Goal: Task Accomplishment & Management: Manage account settings

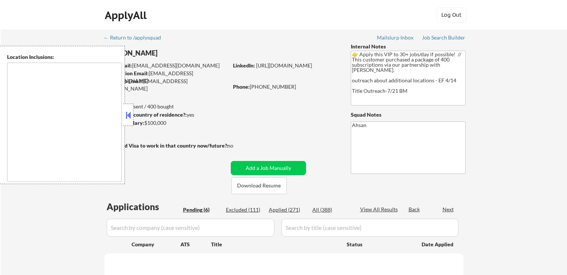
select select ""pending""
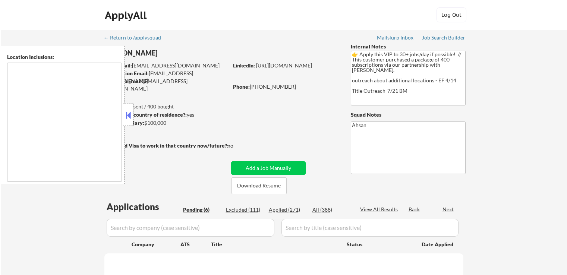
select select ""pending""
type textarea "country:[GEOGRAPHIC_DATA]"
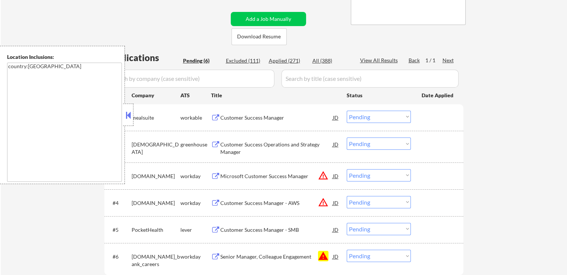
scroll to position [224, 0]
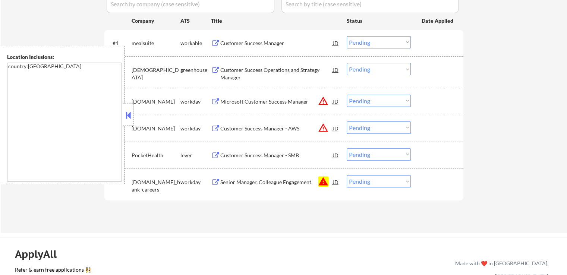
click at [276, 43] on div "Customer Success Manager" at bounding box center [276, 43] width 113 height 7
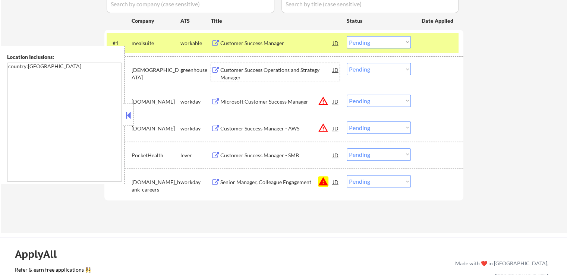
click at [299, 72] on div "Customer Success Operations and Strategy Manager" at bounding box center [276, 73] width 113 height 15
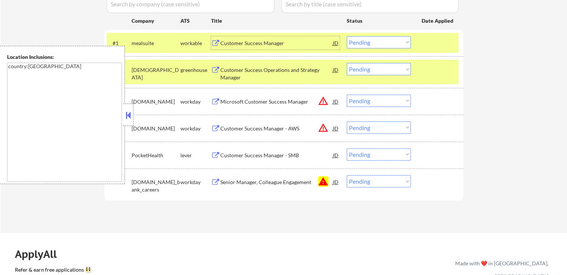
click at [273, 43] on div "Customer Success Manager" at bounding box center [276, 43] width 113 height 7
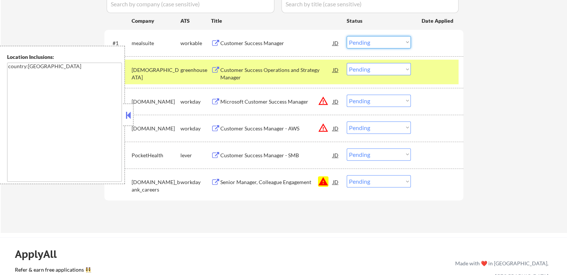
click at [361, 41] on select "Choose an option... Pending Applied Excluded (Questions) Excluded (Expired) Exc…" at bounding box center [379, 42] width 64 height 12
click at [347, 36] on select "Choose an option... Pending Applied Excluded (Questions) Excluded (Expired) Exc…" at bounding box center [379, 42] width 64 height 12
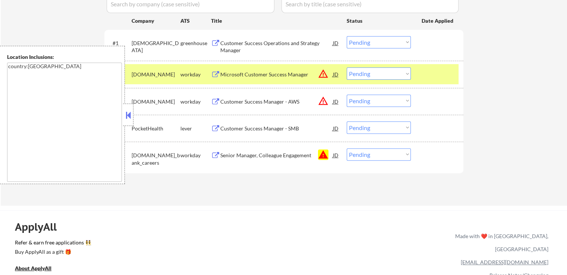
click at [286, 76] on div "Microsoft Customer Success Manager" at bounding box center [276, 74] width 113 height 7
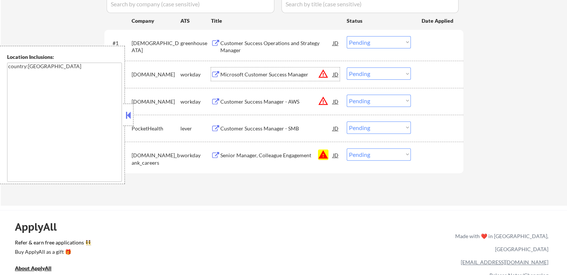
click at [376, 42] on select "Choose an option... Pending Applied Excluded (Questions) Excluded (Expired) Exc…" at bounding box center [379, 42] width 64 height 12
click at [347, 36] on select "Choose an option... Pending Applied Excluded (Questions) Excluded (Expired) Exc…" at bounding box center [379, 42] width 64 height 12
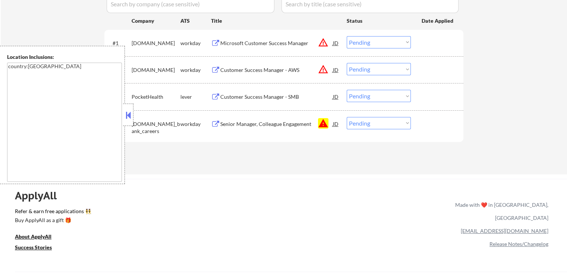
click at [276, 70] on div "Customer Success Manager - AWS" at bounding box center [276, 69] width 113 height 7
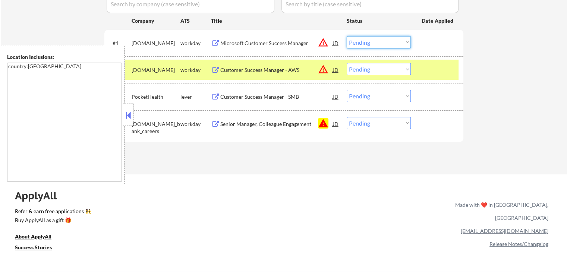
click at [373, 39] on select "Choose an option... Pending Applied Excluded (Questions) Excluded (Expired) Exc…" at bounding box center [379, 42] width 64 height 12
click at [347, 36] on select "Choose an option... Pending Applied Excluded (Questions) Excluded (Expired) Exc…" at bounding box center [379, 42] width 64 height 12
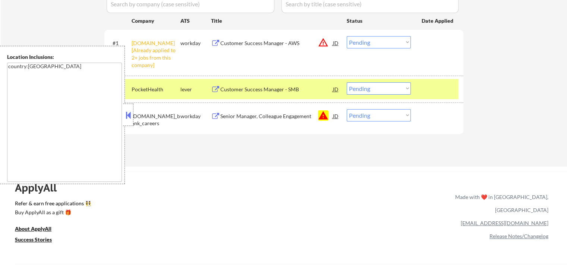
click at [373, 44] on select "Choose an option... Pending Applied Excluded (Questions) Excluded (Expired) Exc…" at bounding box center [379, 42] width 64 height 12
click at [347, 36] on select "Choose an option... Pending Applied Excluded (Questions) Excluded (Expired) Exc…" at bounding box center [379, 42] width 64 height 12
click at [341, 142] on div "Applications Pending (3) Excluded (111) Applied (274) All (388) View All Result…" at bounding box center [283, 65] width 359 height 176
select select ""pending""
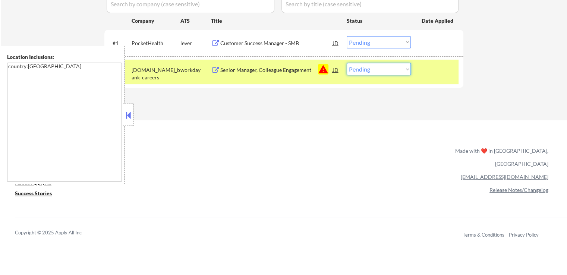
drag, startPoint x: 371, startPoint y: 70, endPoint x: 371, endPoint y: 74, distance: 4.5
click at [371, 70] on select "Choose an option... Pending Applied Excluded (Questions) Excluded (Expired) Exc…" at bounding box center [379, 69] width 64 height 12
select select ""excluded__expired_""
click at [347, 63] on select "Choose an option... Pending Applied Excluded (Questions) Excluded (Expired) Exc…" at bounding box center [379, 69] width 64 height 12
click at [298, 41] on div "Customer Success Manager - SMB" at bounding box center [276, 43] width 113 height 7
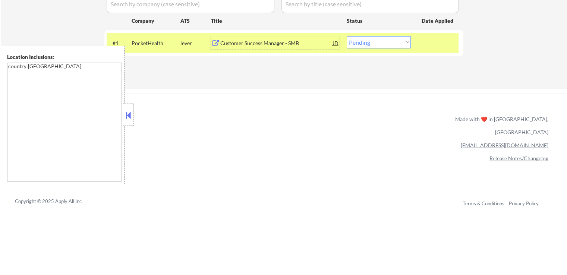
click at [364, 41] on select "Choose an option... Pending Applied Excluded (Questions) Excluded (Expired) Exc…" at bounding box center [379, 42] width 64 height 12
select select ""applied""
click at [347, 36] on select "Choose an option... Pending Applied Excluded (Questions) Excluded (Expired) Exc…" at bounding box center [379, 42] width 64 height 12
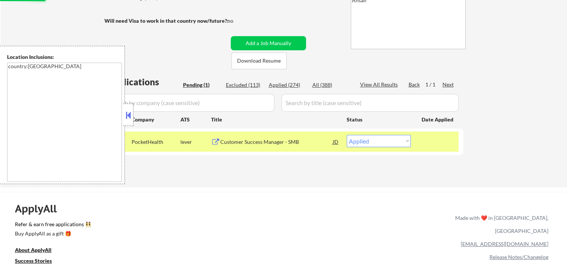
scroll to position [112, 0]
